Goal: Check status

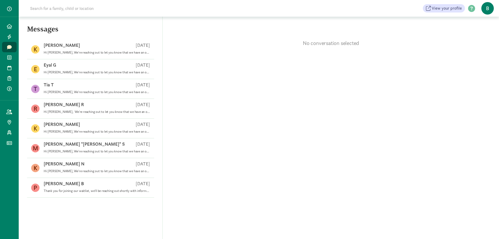
click at [9, 25] on icon at bounding box center [9, 26] width 5 height 5
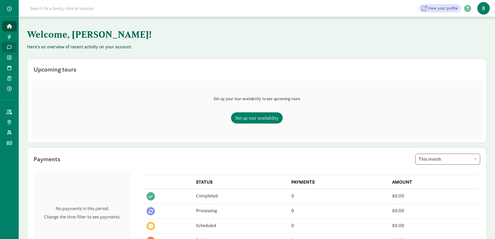
click at [10, 46] on icon at bounding box center [9, 47] width 5 height 5
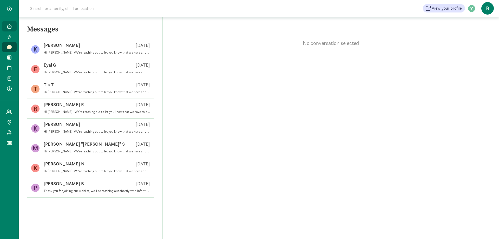
click at [10, 23] on link "Home" at bounding box center [9, 26] width 15 height 10
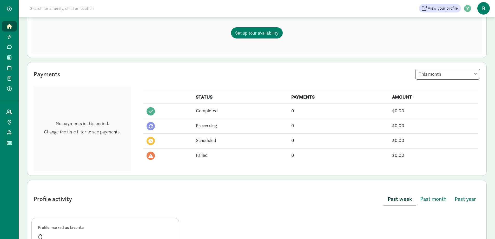
scroll to position [5, 0]
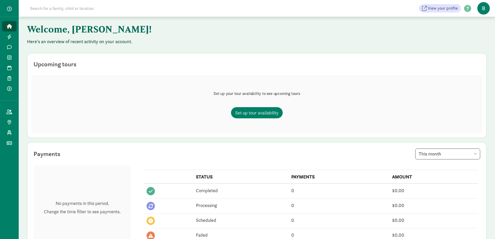
click at [9, 7] on span "button" at bounding box center [9, 9] width 5 height 5
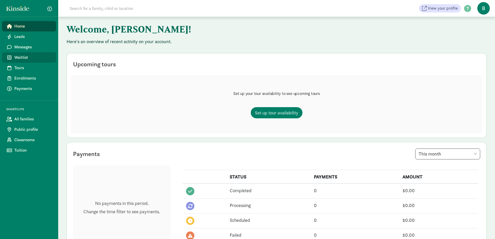
click at [22, 55] on span "Waitlist" at bounding box center [33, 57] width 38 height 6
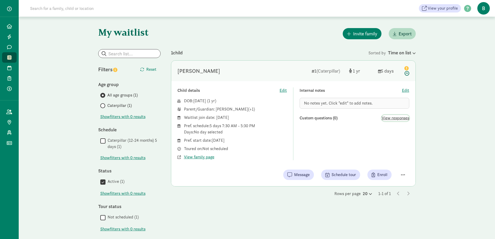
click at [397, 117] on span "View responses" at bounding box center [396, 118] width 28 height 6
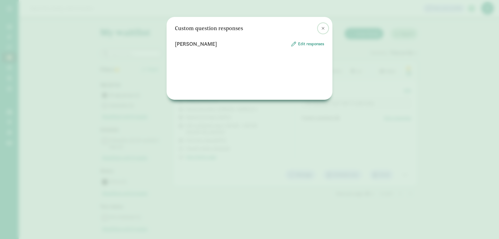
click at [323, 30] on span at bounding box center [323, 28] width 3 height 4
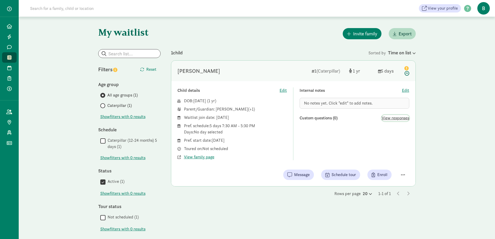
click at [398, 117] on span "View responses" at bounding box center [396, 118] width 28 height 6
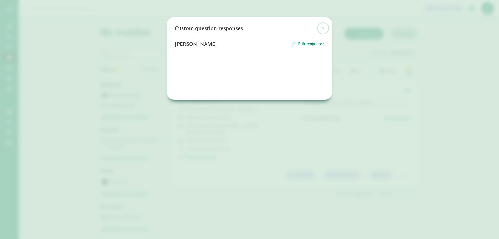
click at [323, 29] on span at bounding box center [323, 28] width 3 height 4
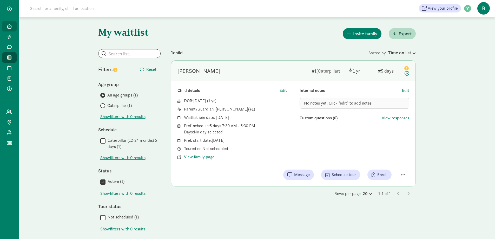
click at [14, 25] on link "Home" at bounding box center [9, 26] width 15 height 10
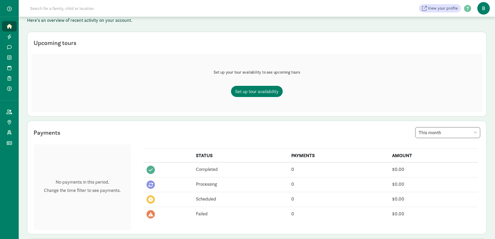
scroll to position [104, 0]
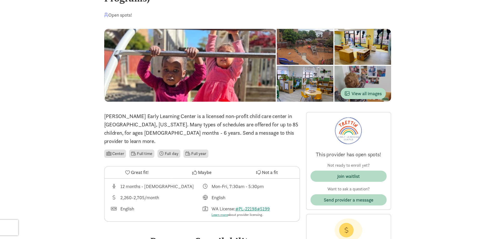
scroll to position [156, 0]
